Goal: Task Accomplishment & Management: Use online tool/utility

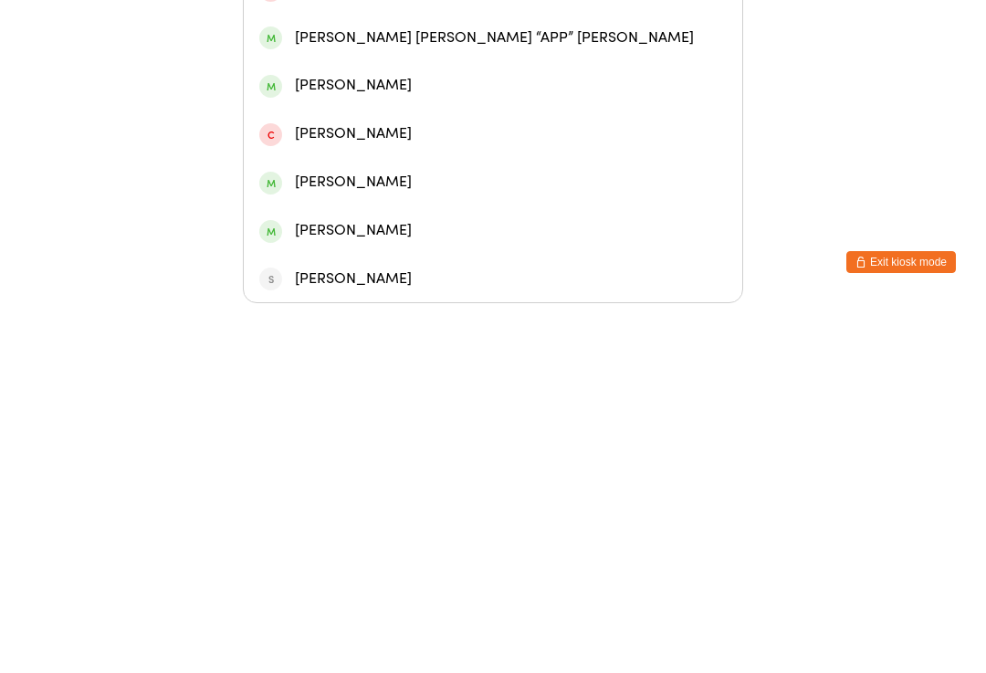
type input "[PERSON_NAME]"
click at [345, 298] on div "[PERSON_NAME]" at bounding box center [492, 310] width 467 height 25
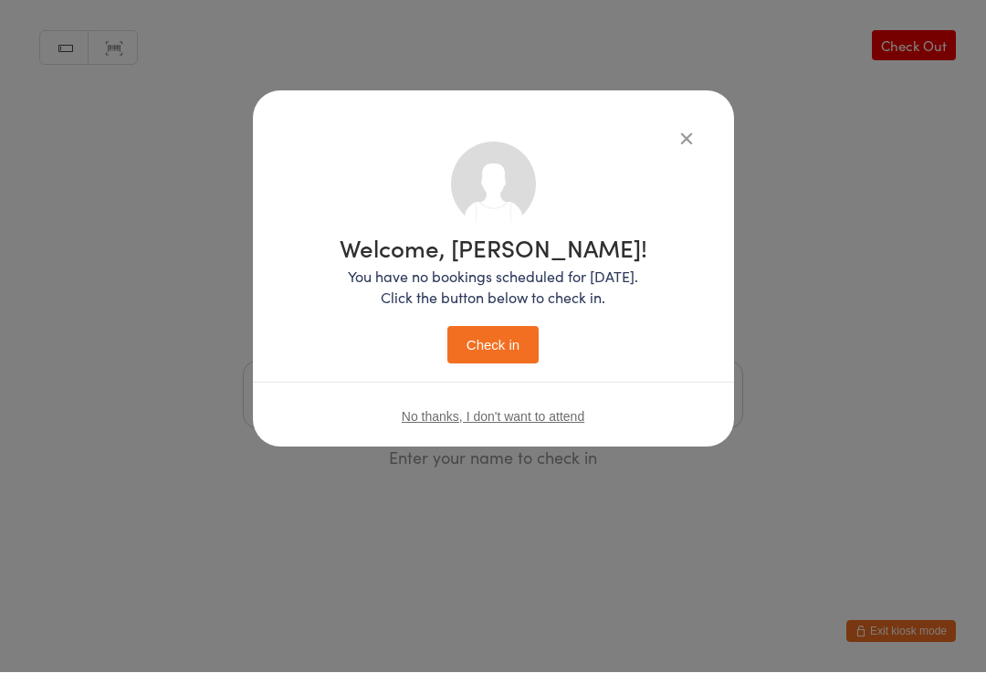
click at [486, 338] on button "Check in" at bounding box center [492, 345] width 91 height 37
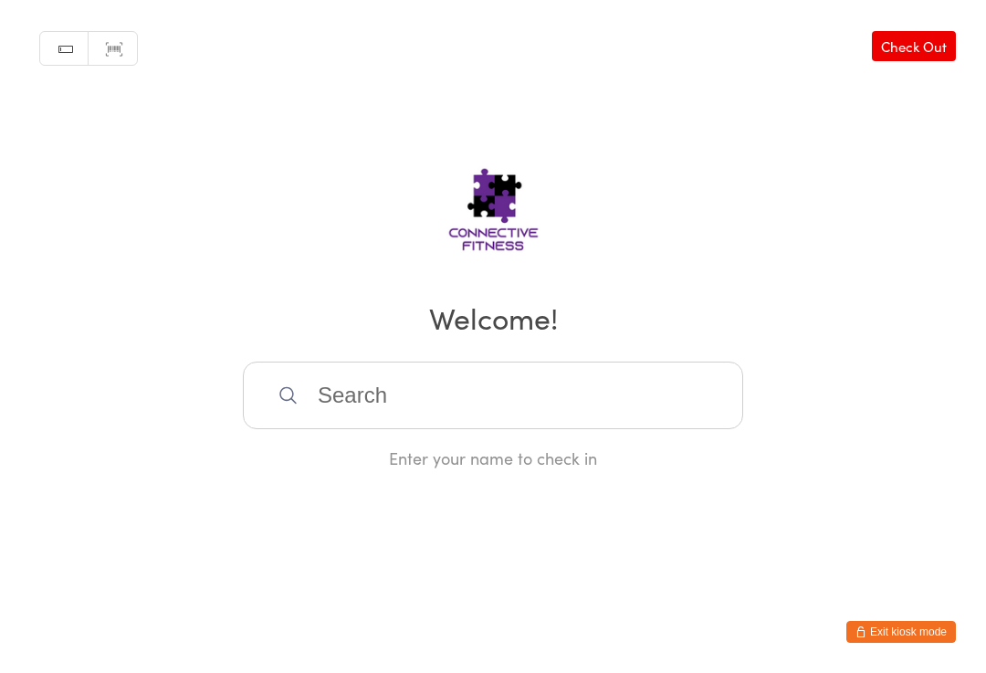
click at [643, 371] on input "search" at bounding box center [493, 395] width 500 height 68
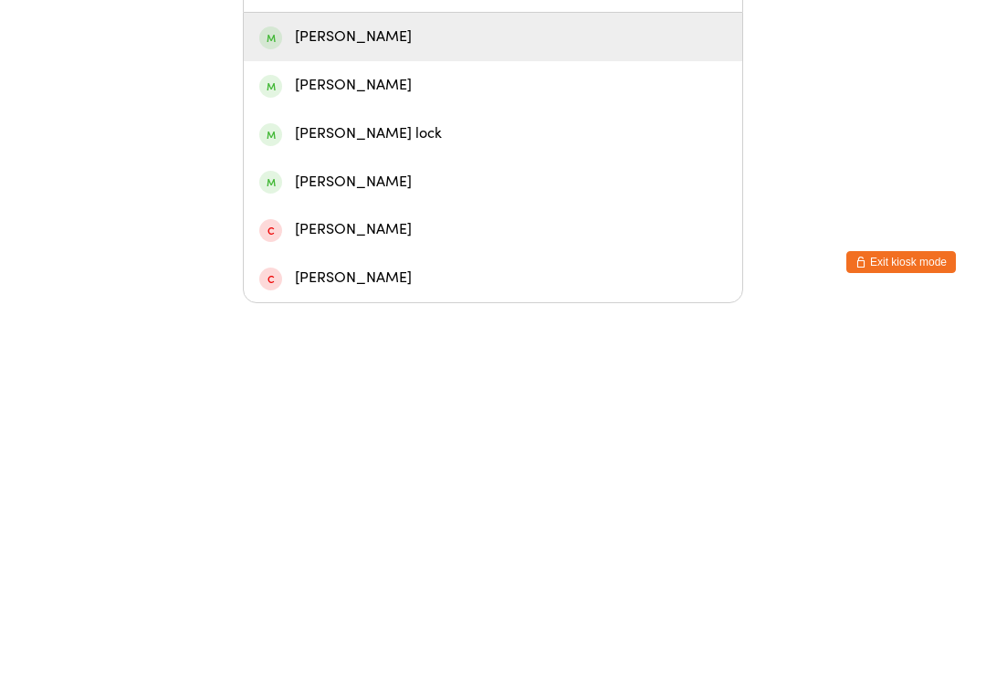
type input "Lonerga"
click at [448, 382] on div "[PERSON_NAME]" at bounding box center [493, 406] width 498 height 48
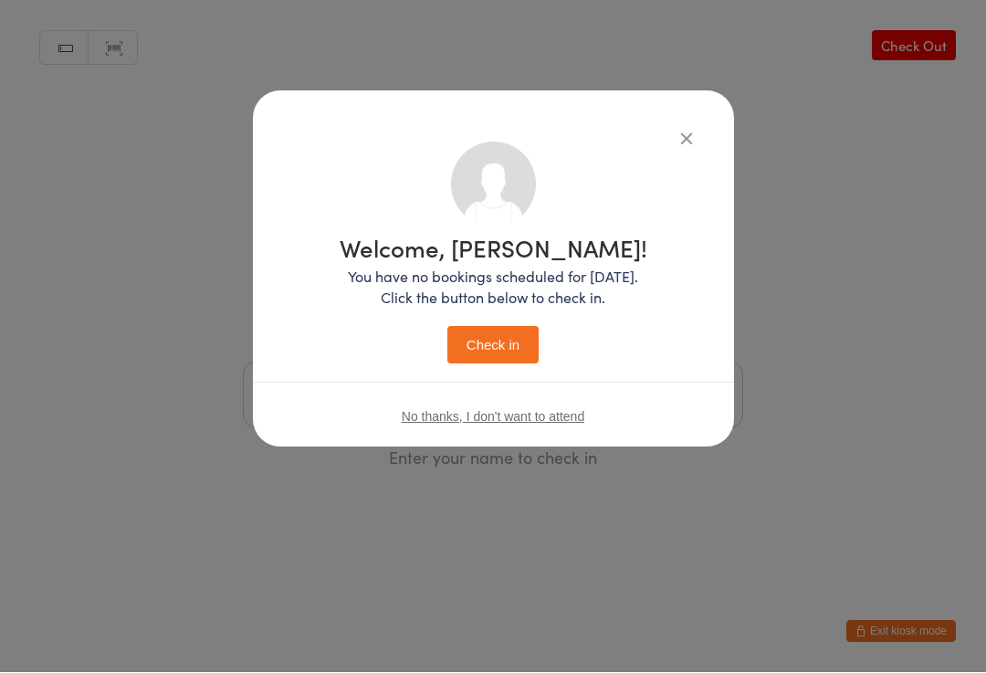
click at [499, 350] on button "Check in" at bounding box center [492, 345] width 91 height 37
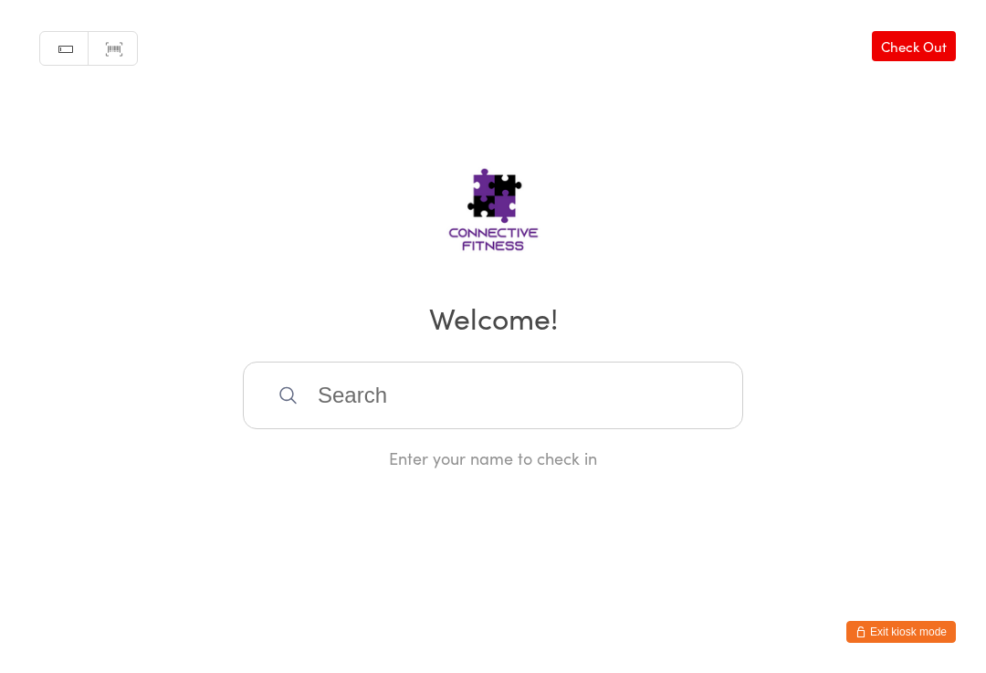
click at [535, 401] on input "search" at bounding box center [493, 395] width 500 height 68
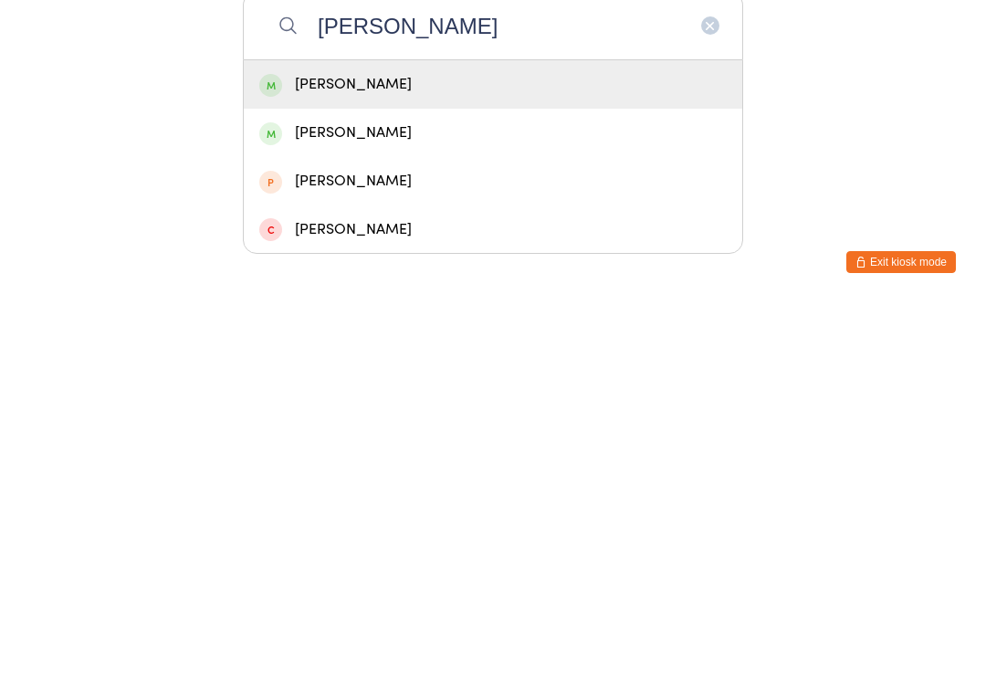
type input "[PERSON_NAME]"
click at [368, 442] on div "[PERSON_NAME]" at bounding box center [492, 454] width 467 height 25
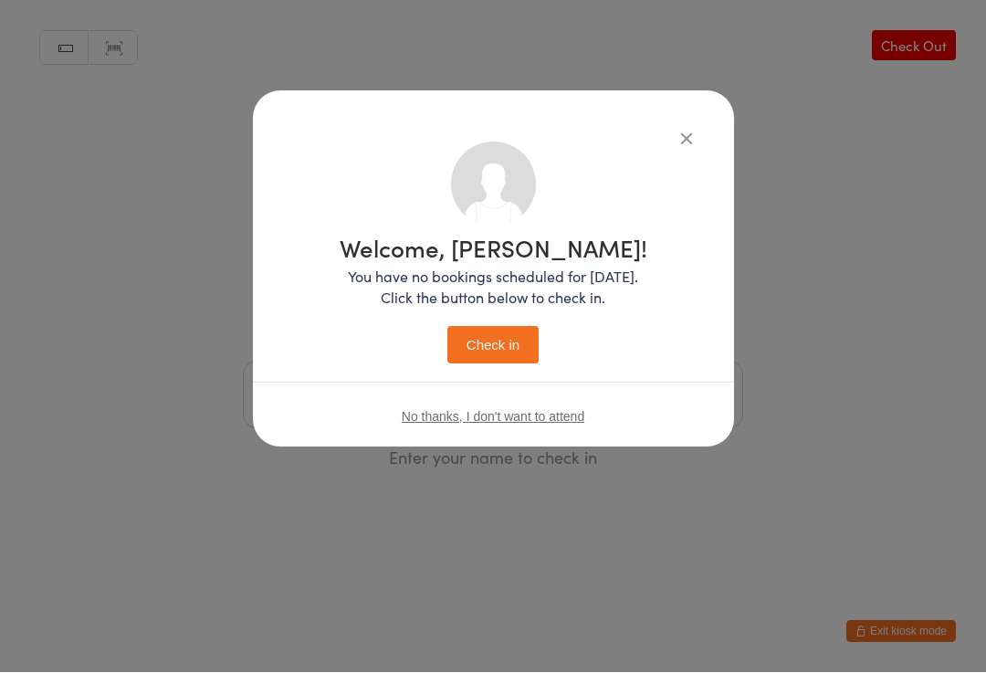
click at [472, 329] on button "Check in" at bounding box center [492, 345] width 91 height 37
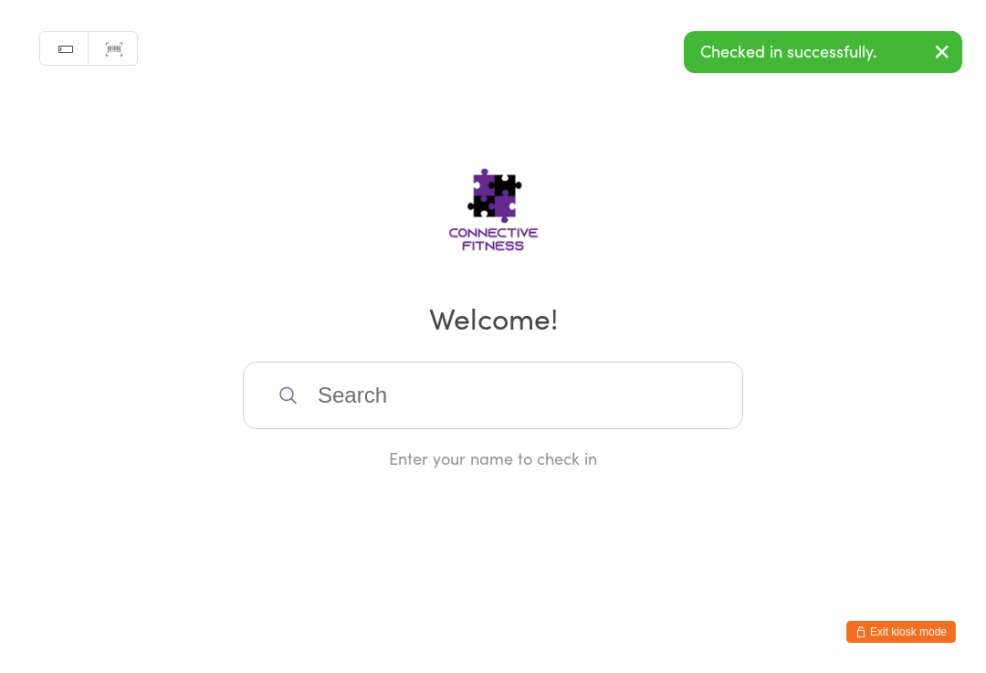
click at [457, 400] on input "search" at bounding box center [493, 395] width 500 height 68
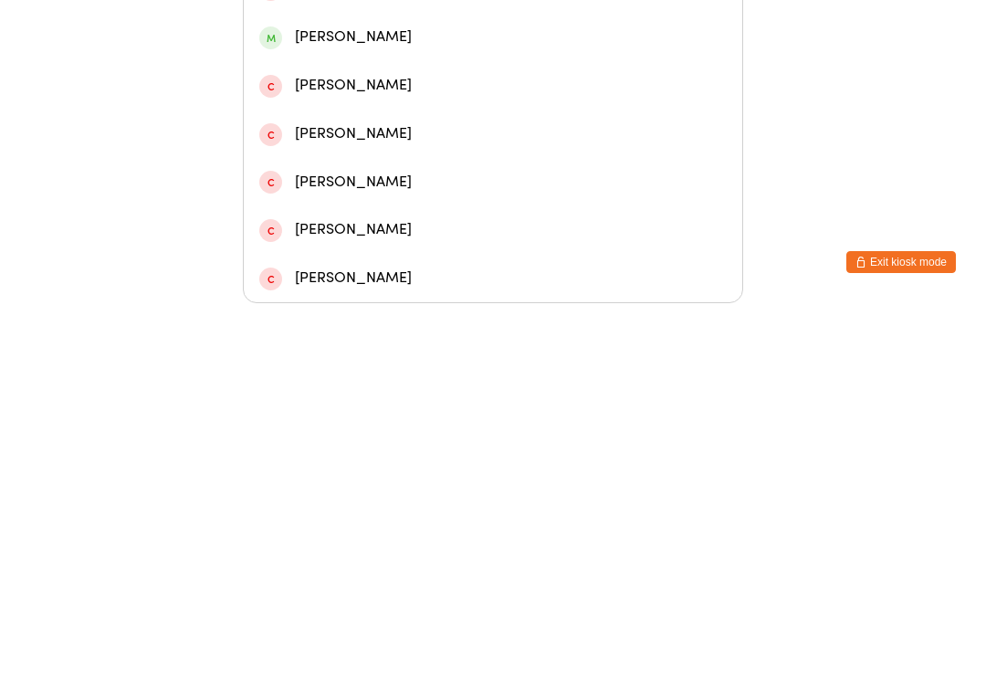
type input "[PERSON_NAME]"
click at [401, 153] on div "[PERSON_NAME]" at bounding box center [492, 165] width 467 height 25
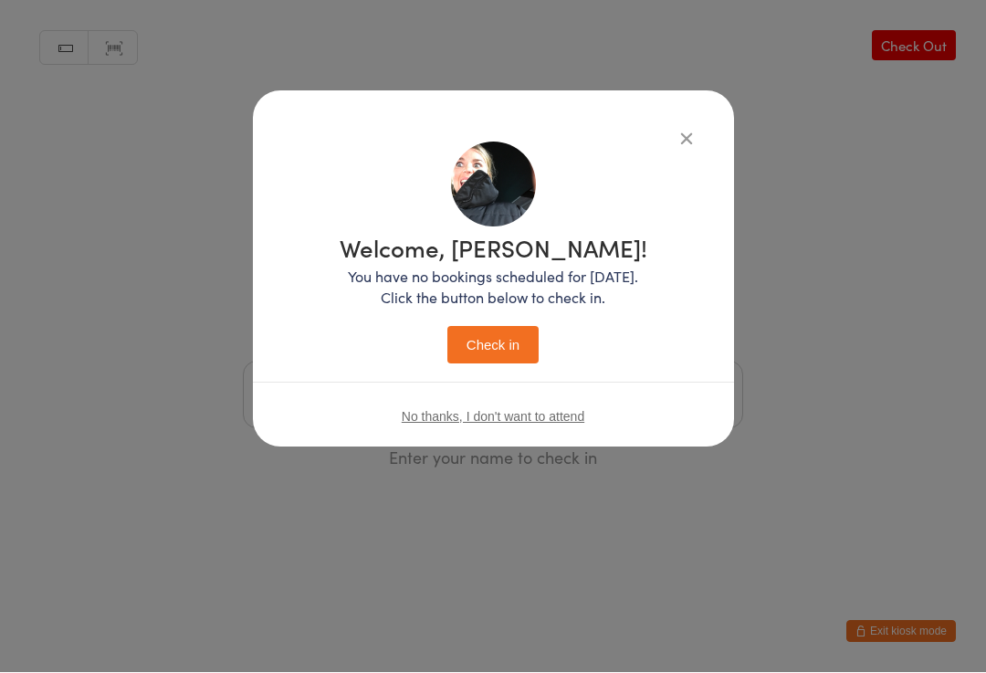
click at [501, 344] on button "Check in" at bounding box center [492, 345] width 91 height 37
